Goal: Entertainment & Leisure: Consume media (video, audio)

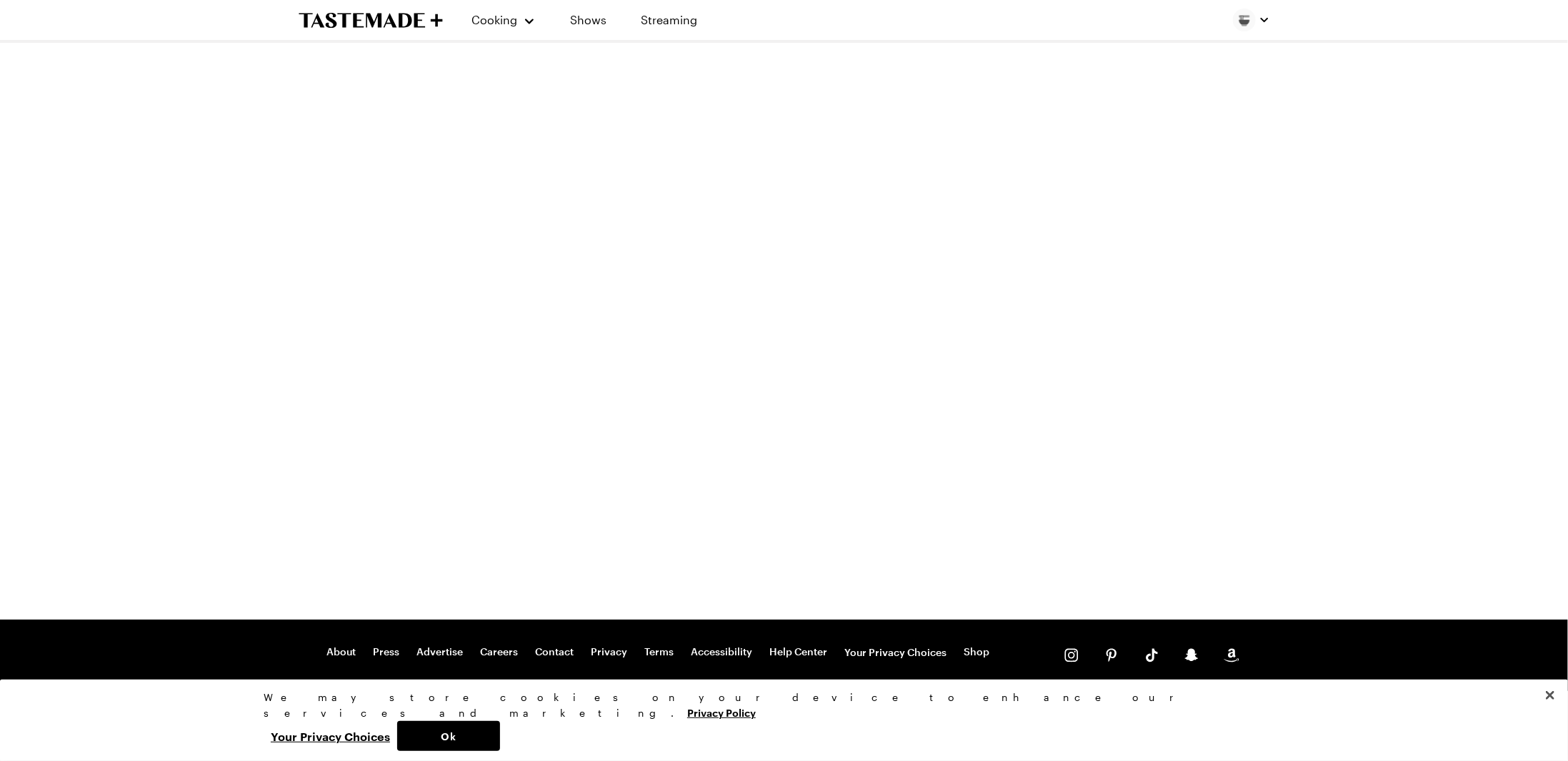
click at [364, 34] on div "Cooking Shows Streaming" at bounding box center [505, 20] width 413 height 40
click at [371, 23] on icon "To Tastemade Home Page" at bounding box center [339, 19] width 83 height 14
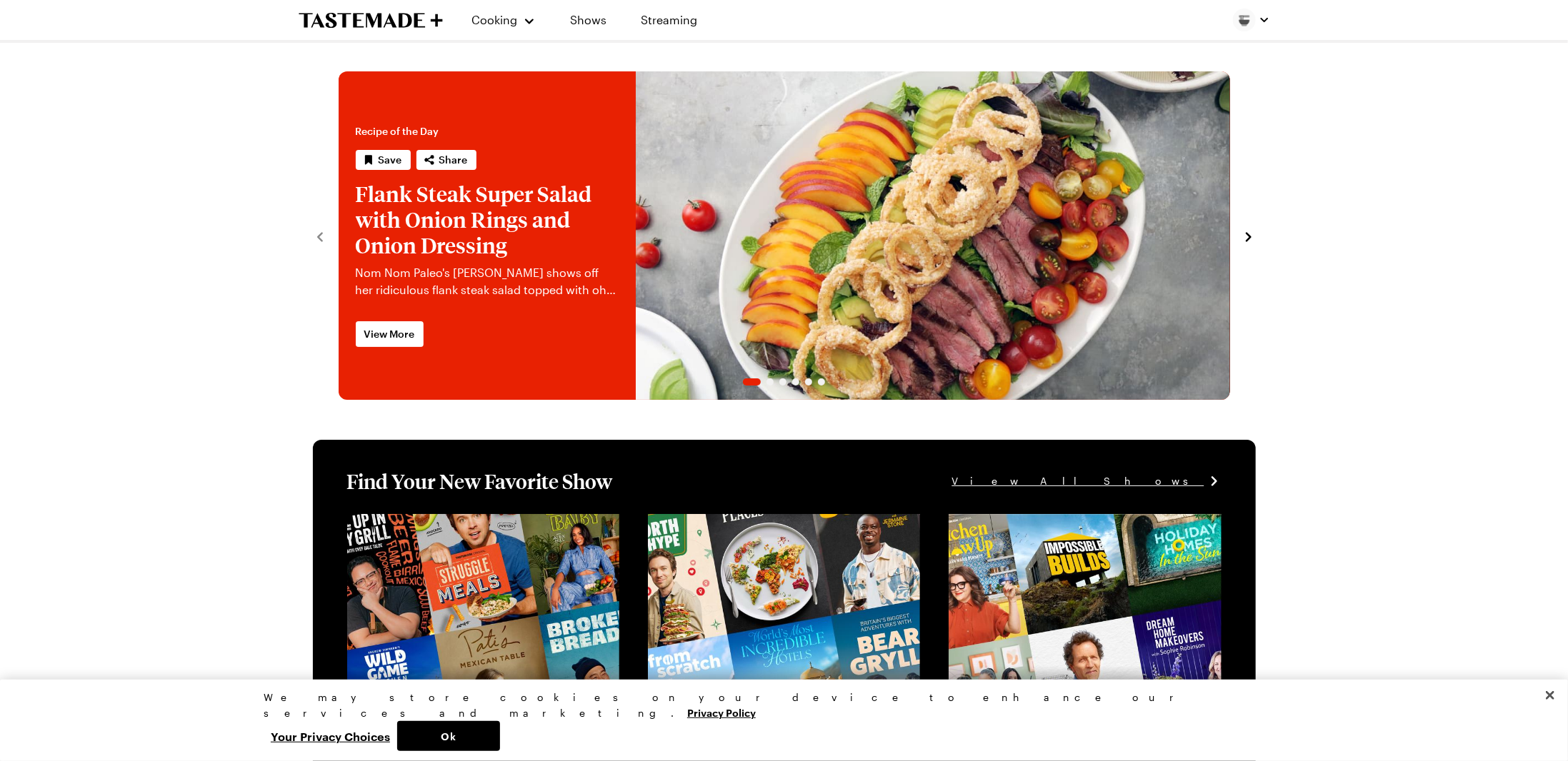
click at [1240, 20] on img "button" at bounding box center [1244, 19] width 23 height 23
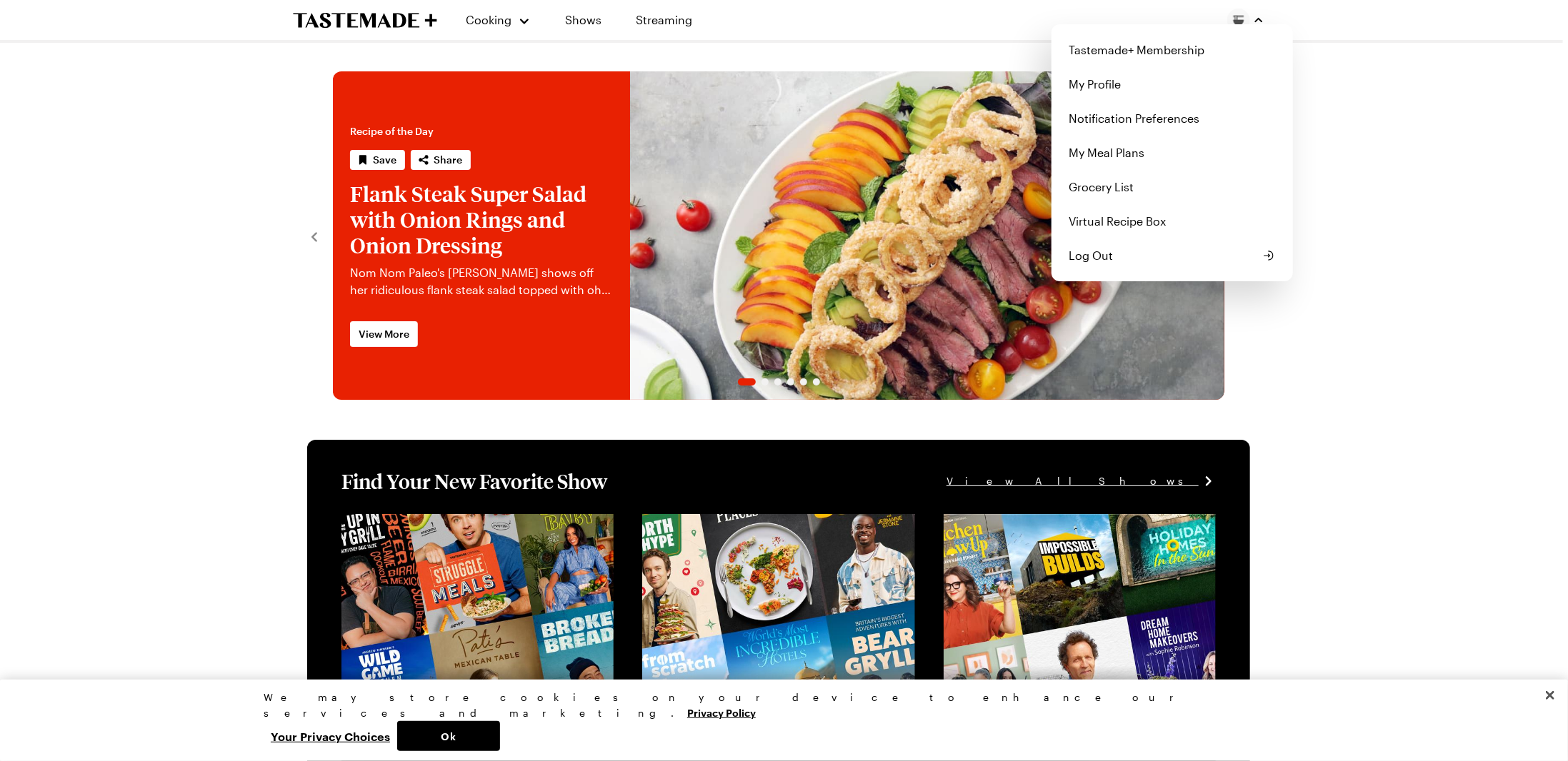
click at [509, 32] on div "Cooking Shows Streaming Tastemade+ Membership My Profile Notification Preferenc…" at bounding box center [778, 20] width 1028 height 40
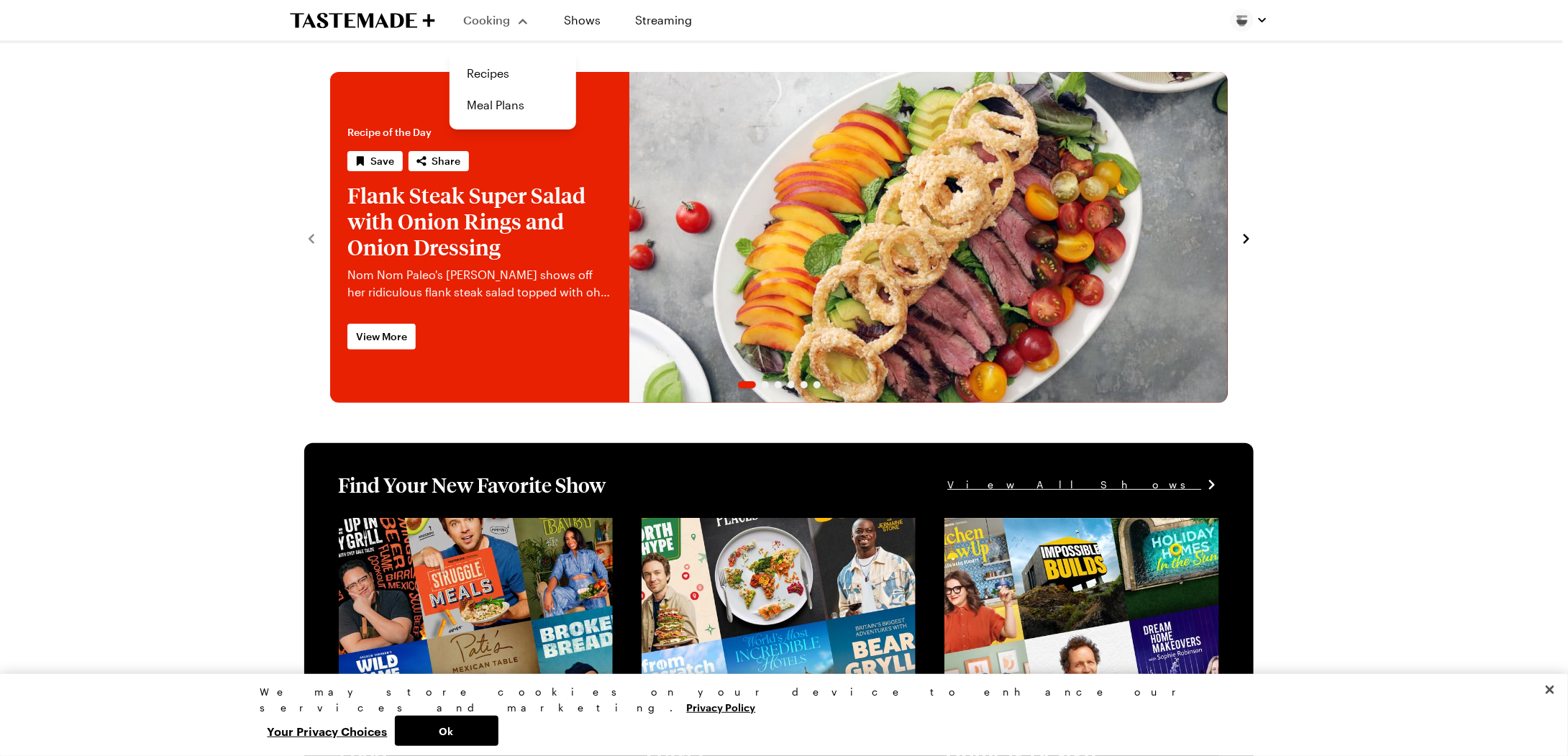
click at [509, 19] on span "Cooking" at bounding box center [487, 19] width 46 height 14
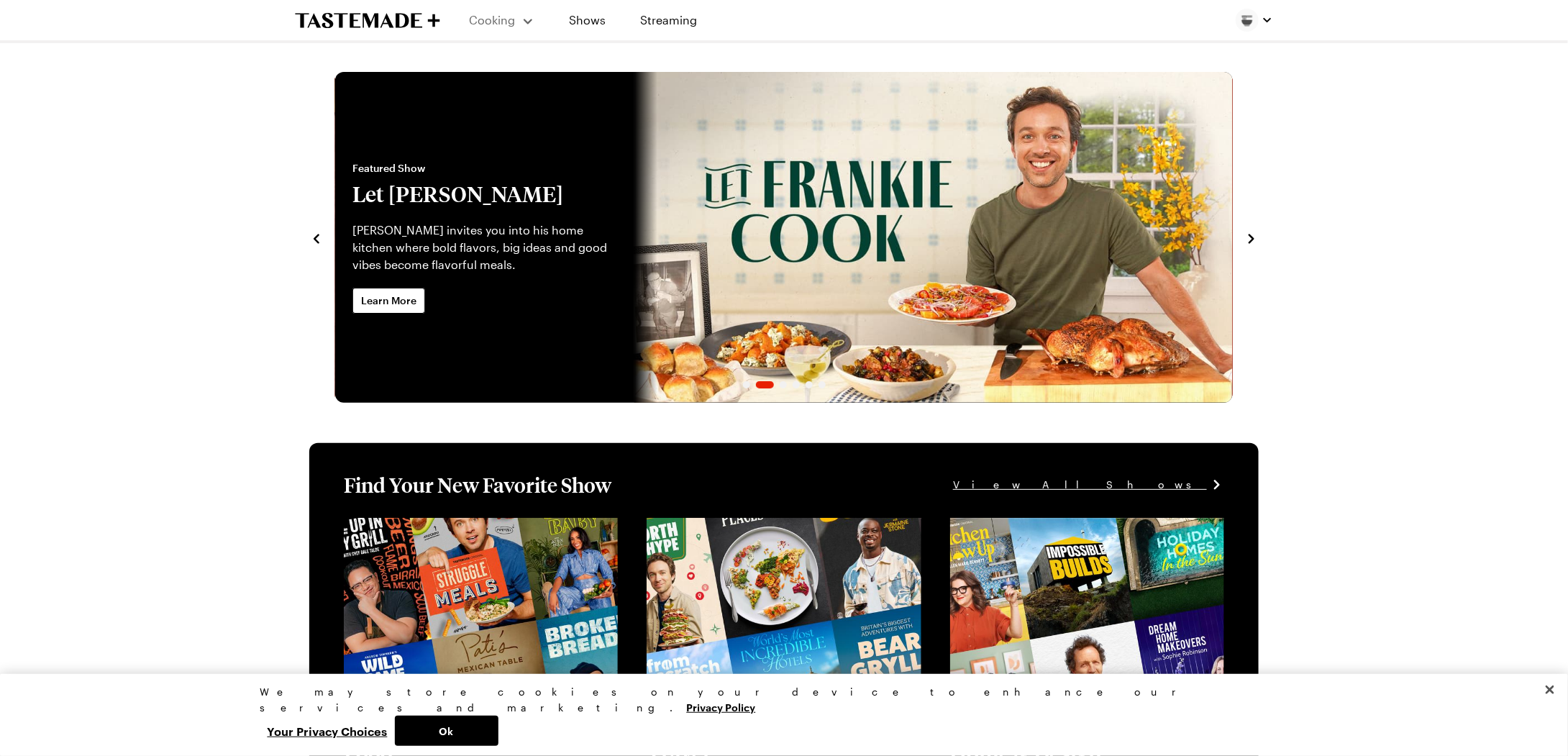
click at [509, 19] on span "Cooking" at bounding box center [492, 19] width 46 height 14
click at [600, 18] on link "Shows" at bounding box center [587, 20] width 66 height 40
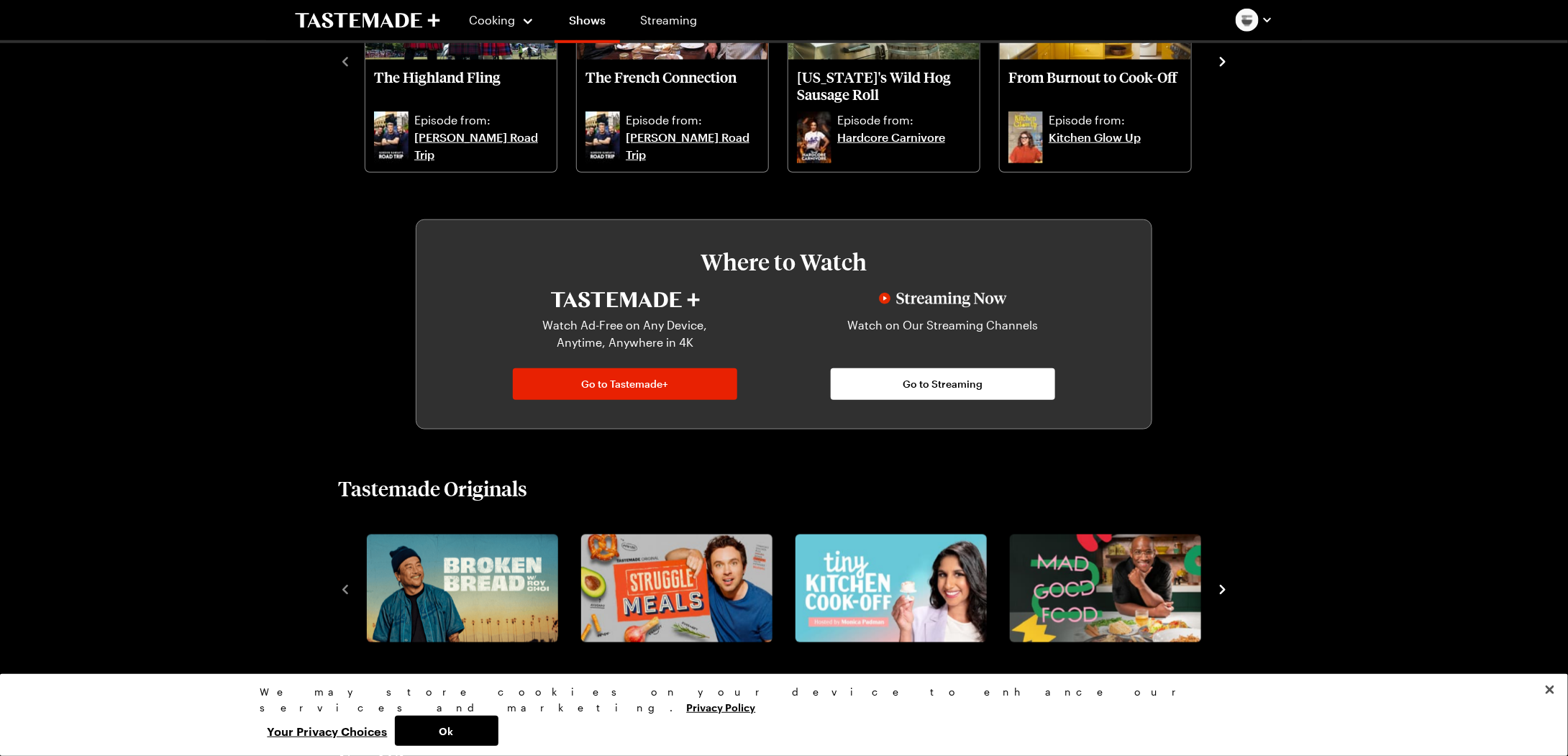
scroll to position [647, 0]
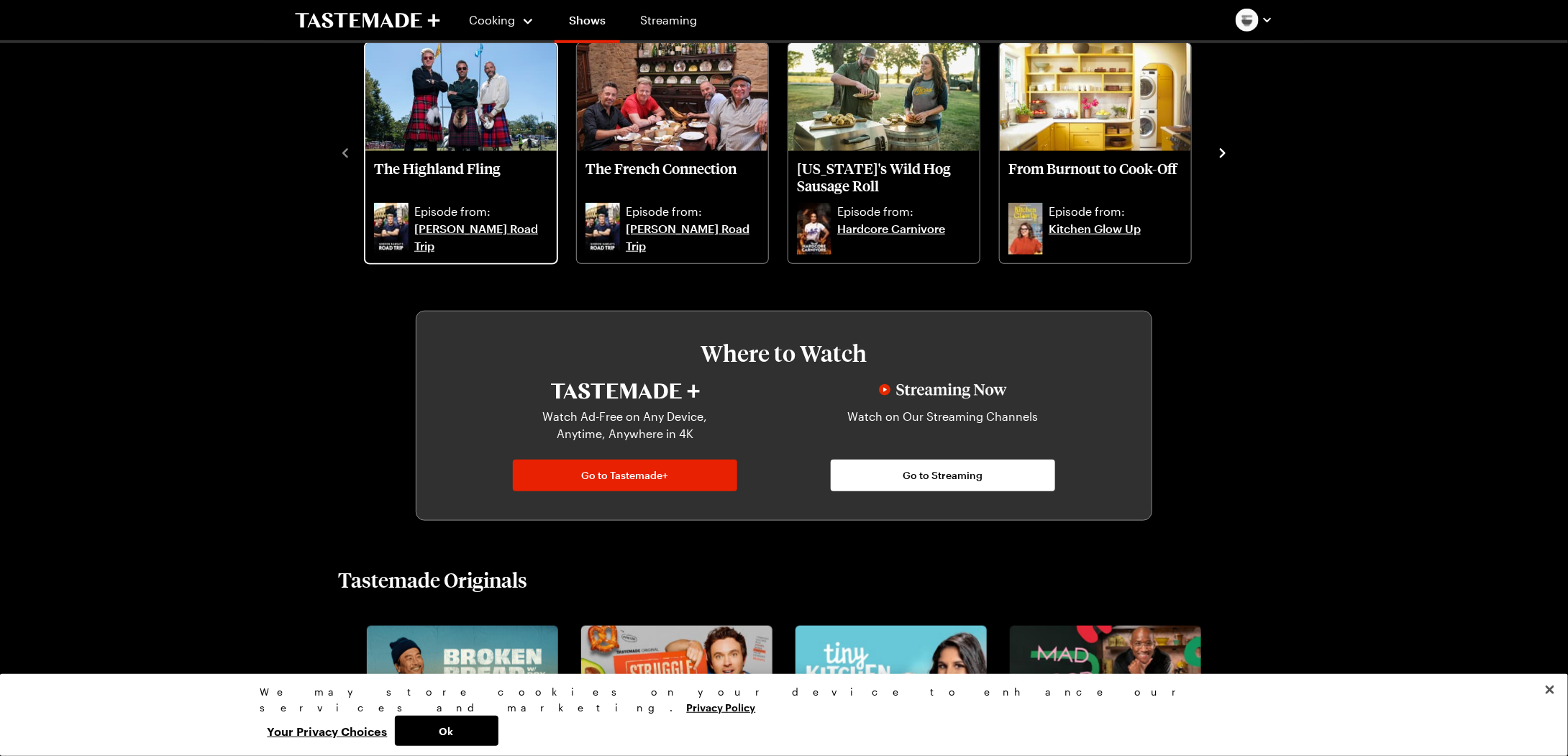
scroll to position [575, 0]
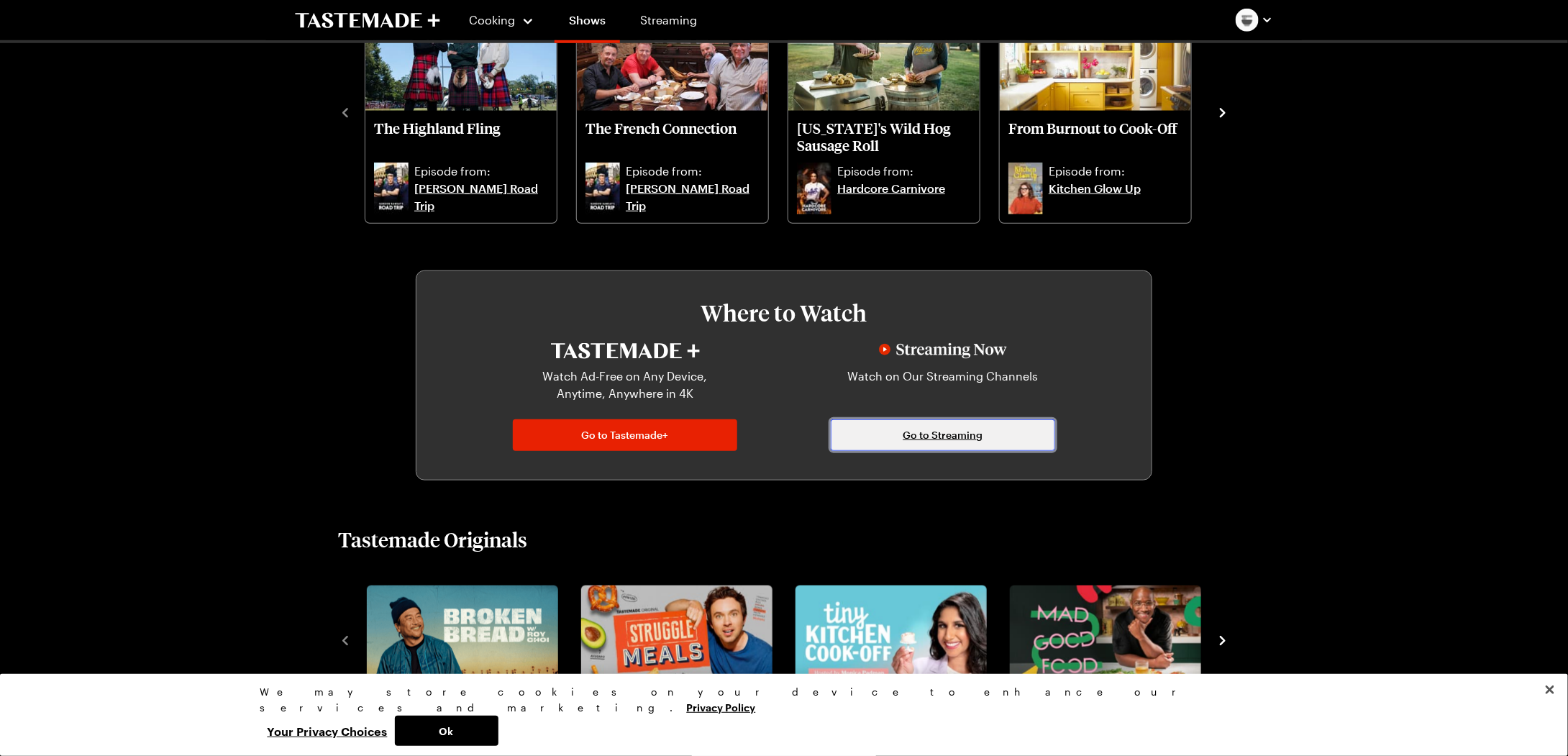
click at [891, 440] on link "Go to Streaming" at bounding box center [943, 435] width 224 height 31
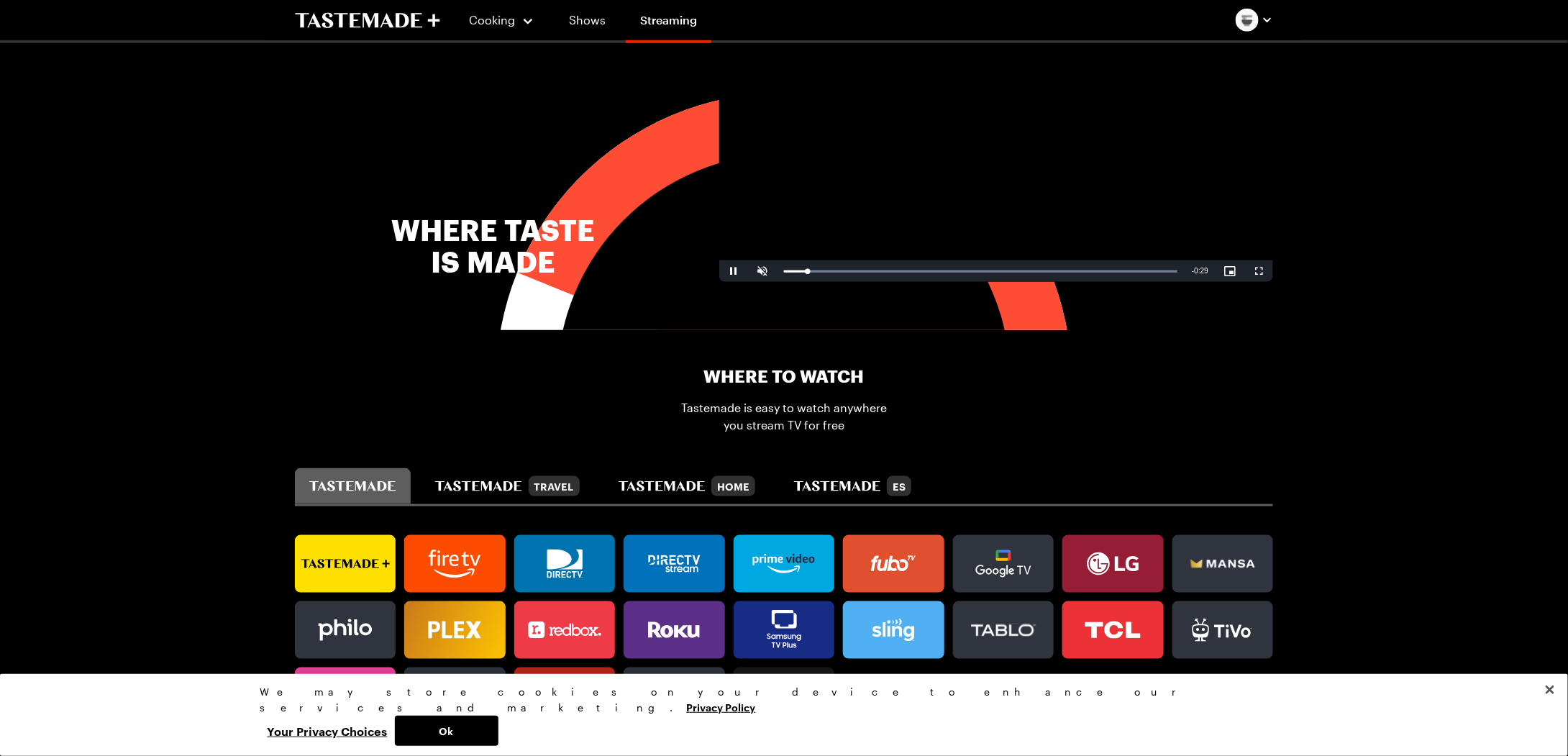
scroll to position [791, 0]
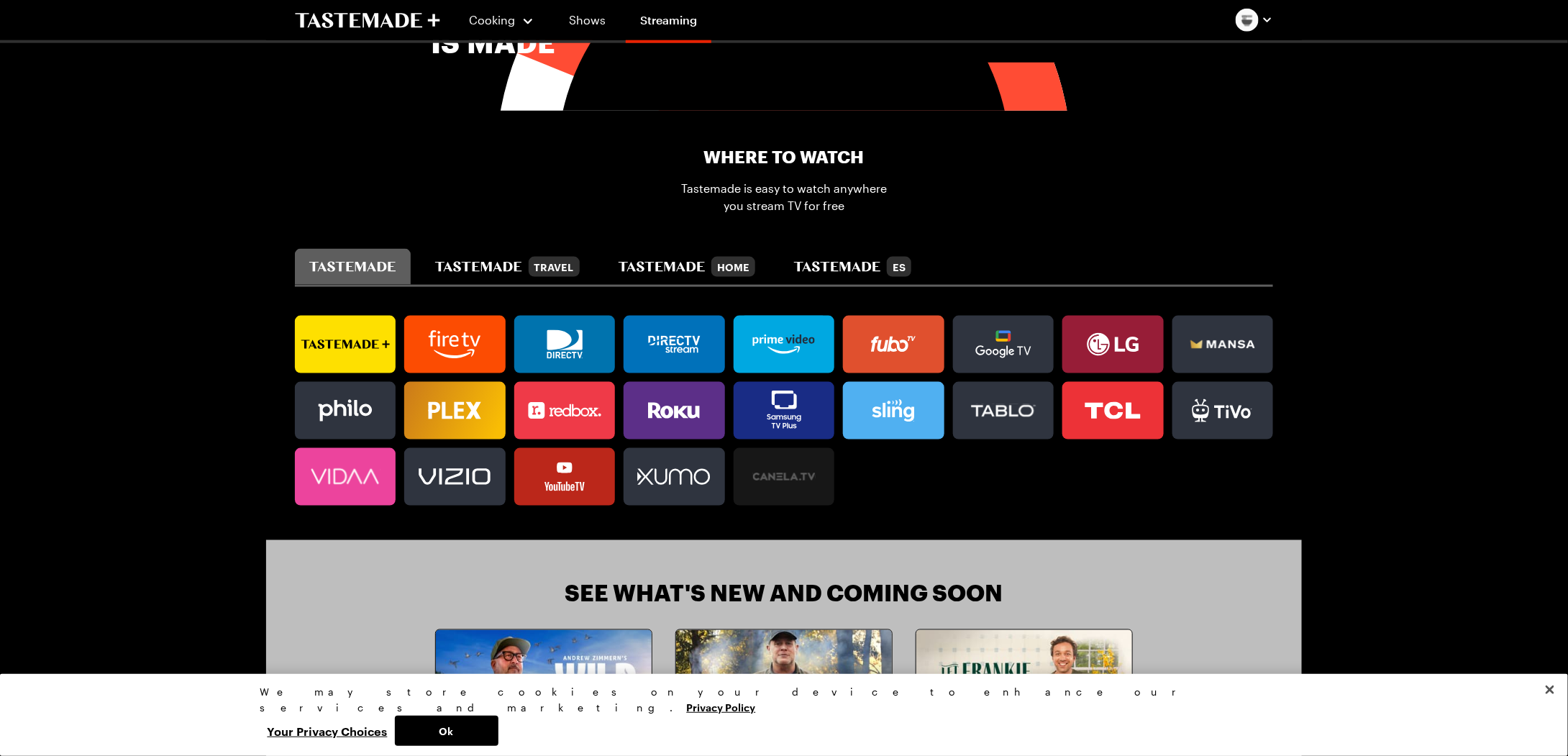
drag, startPoint x: 615, startPoint y: 243, endPoint x: 652, endPoint y: 230, distance: 39.2
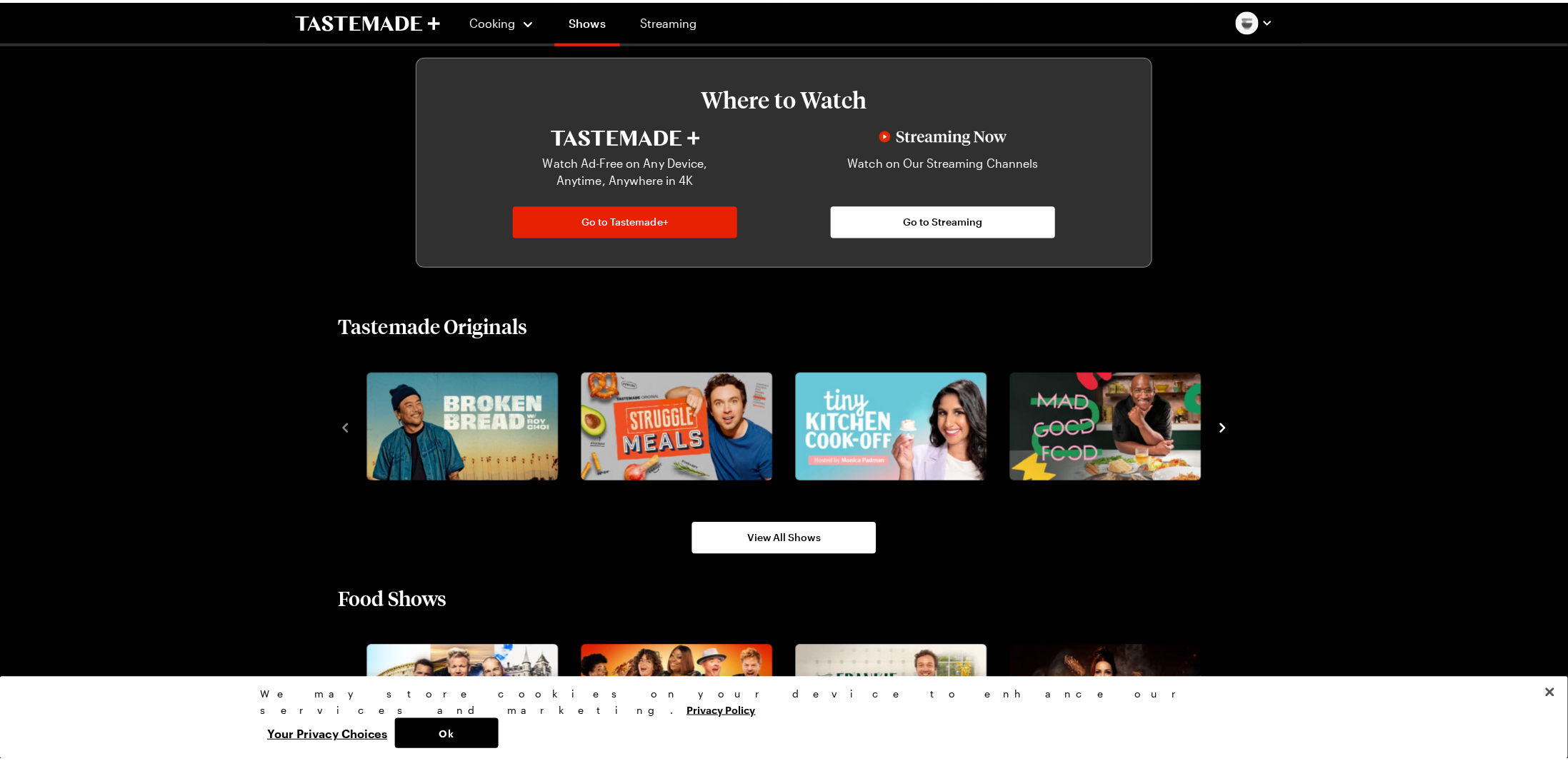
scroll to position [572, 0]
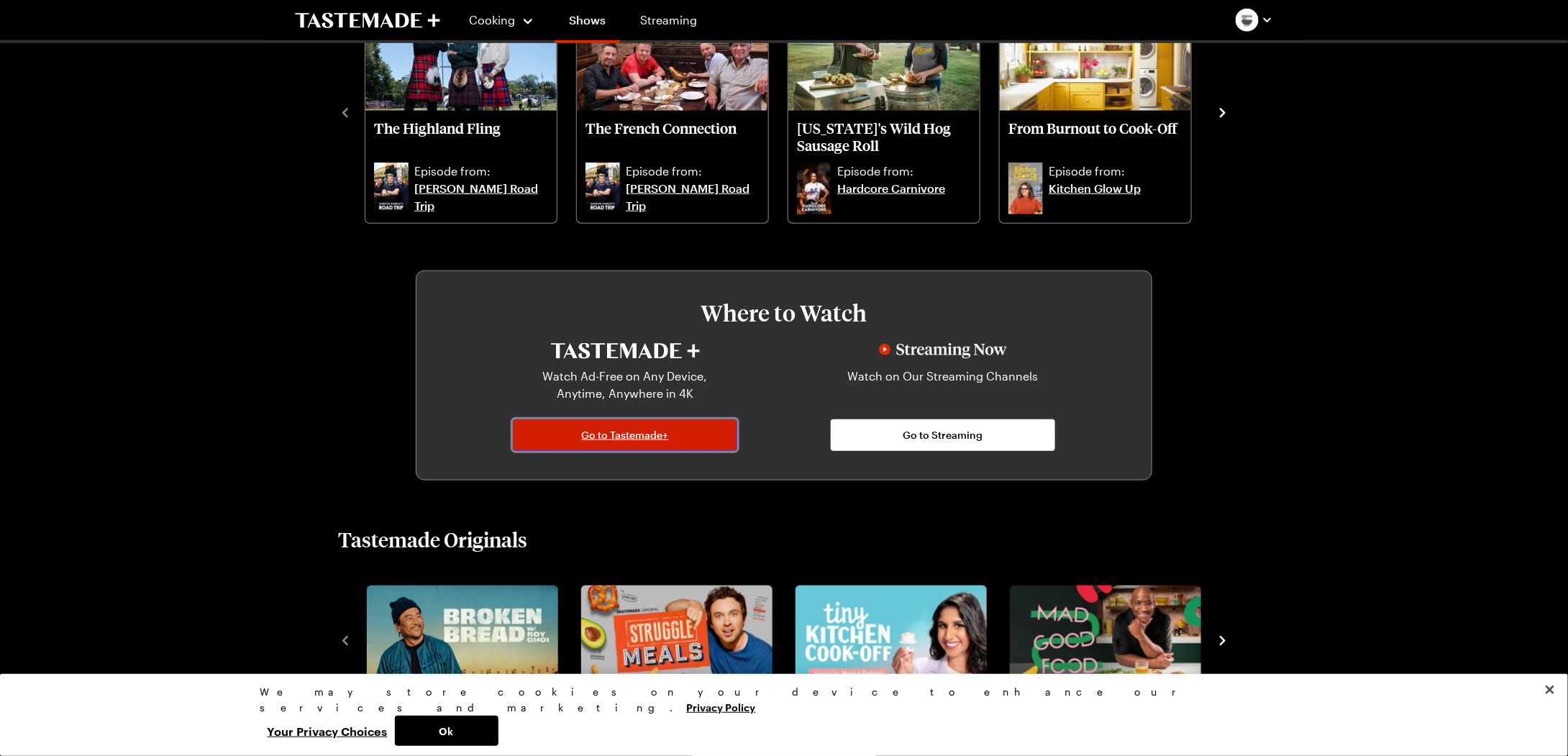
click at [629, 440] on span "Go to Tastemade+" at bounding box center [624, 435] width 87 height 14
